Goal: Task Accomplishment & Management: Use online tool/utility

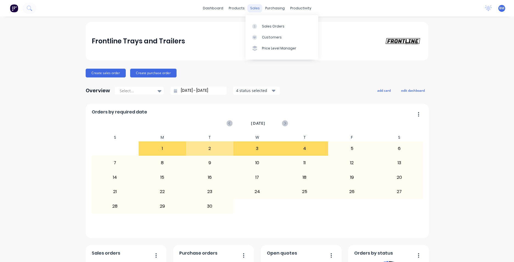
click at [250, 9] on div "sales" at bounding box center [254, 8] width 15 height 8
click at [271, 41] on link "Customers" at bounding box center [281, 37] width 73 height 11
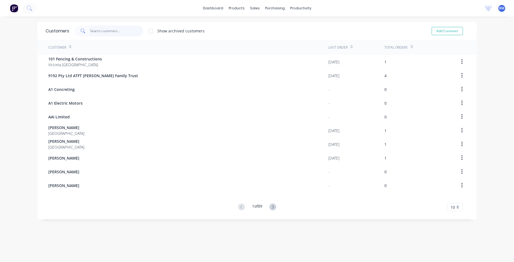
click at [119, 32] on input "text" at bounding box center [117, 31] width 54 height 11
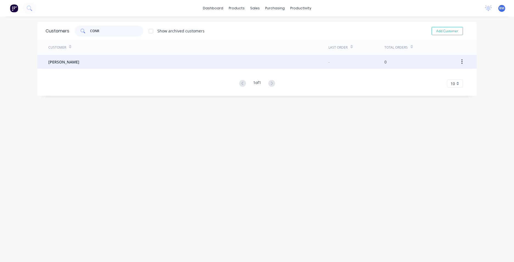
type input "CONR"
click at [102, 60] on div "[PERSON_NAME]" at bounding box center [188, 62] width 280 height 14
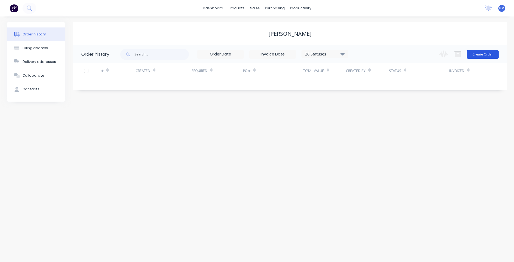
click at [492, 53] on button "Create Order" at bounding box center [483, 54] width 32 height 9
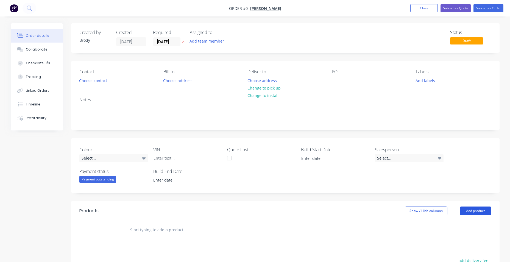
click at [482, 211] on button "Add product" at bounding box center [475, 210] width 32 height 9
drag, startPoint x: 223, startPoint y: 227, endPoint x: 220, endPoint y: 230, distance: 4.1
click at [222, 228] on input "text" at bounding box center [185, 229] width 110 height 11
click at [185, 231] on input "text" at bounding box center [185, 229] width 110 height 11
click at [477, 212] on button "Add product" at bounding box center [475, 210] width 32 height 9
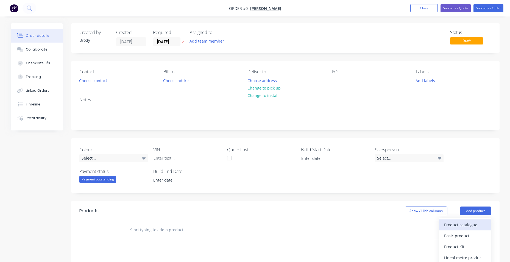
click at [473, 228] on div "Product catalogue" at bounding box center [465, 225] width 42 height 8
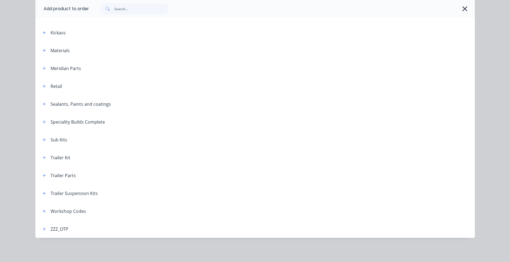
scroll to position [125, 0]
click at [43, 210] on icon "button" at bounding box center [44, 211] width 3 height 4
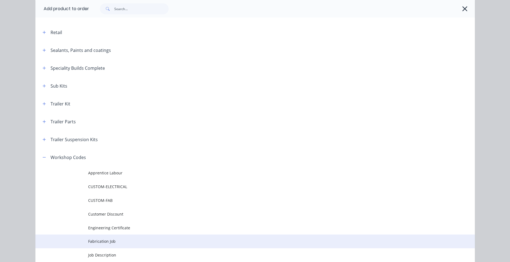
scroll to position [234, 0]
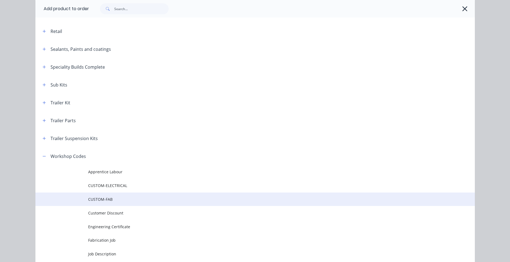
click at [110, 198] on span "CUSTOM-FAB" at bounding box center [242, 199] width 309 height 6
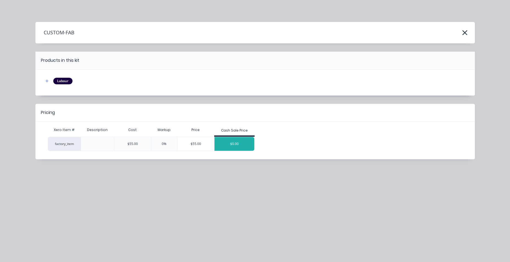
click at [237, 142] on div "$0.00" at bounding box center [234, 144] width 40 height 14
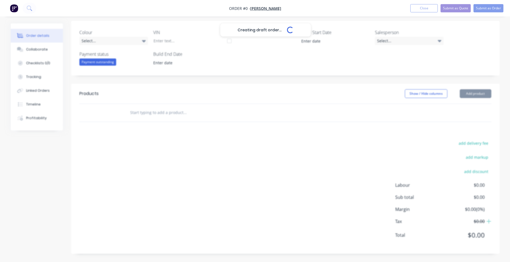
scroll to position [117, 0]
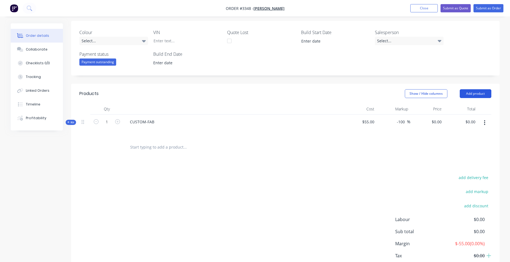
click at [468, 94] on button "Add product" at bounding box center [475, 93] width 32 height 9
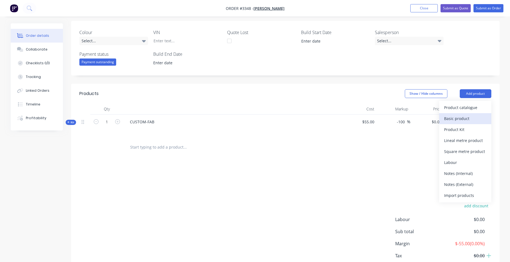
click at [466, 115] on div "Basic product" at bounding box center [465, 118] width 42 height 8
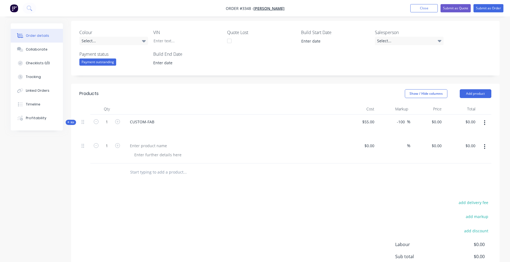
click at [483, 121] on button "button" at bounding box center [484, 123] width 13 height 10
click at [456, 182] on div "Delete" at bounding box center [465, 181] width 42 height 8
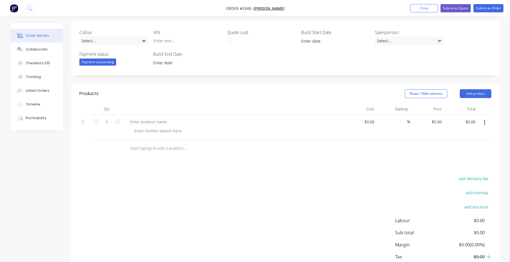
click at [248, 211] on div "add delivery fee add markup add discount Labour $0.00 Sub total $0.00 Margin $0…" at bounding box center [285, 228] width 412 height 106
